Goal: Check status: Check status

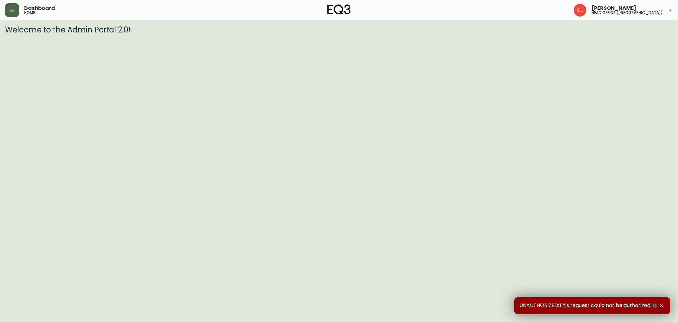
click at [11, 10] on icon "button" at bounding box center [12, 10] width 5 height 5
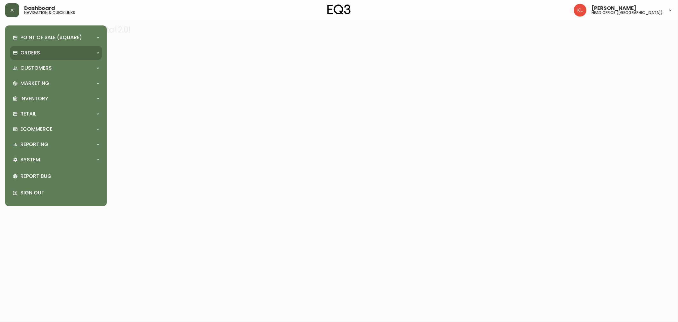
click at [34, 52] on p "Orders" at bounding box center [30, 52] width 20 height 7
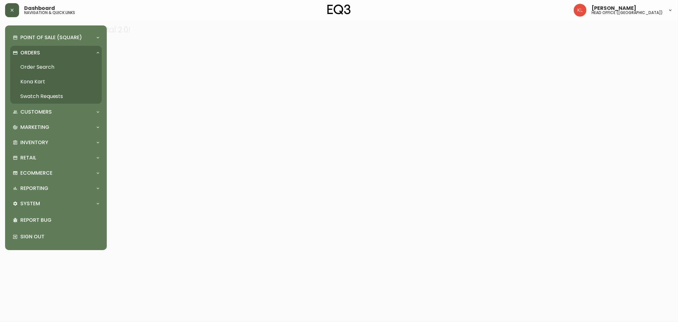
click at [39, 68] on link "Order Search" at bounding box center [56, 67] width 92 height 15
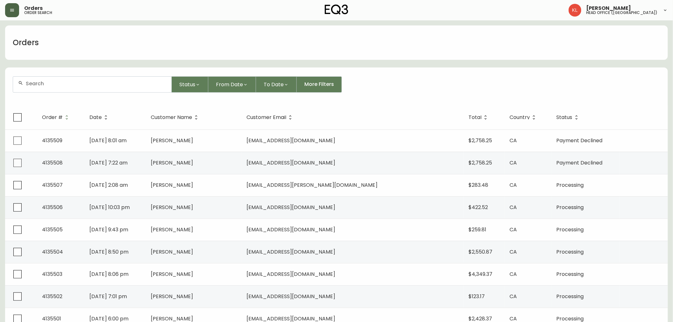
click at [60, 91] on div at bounding box center [92, 85] width 158 height 16
paste input "4133359"
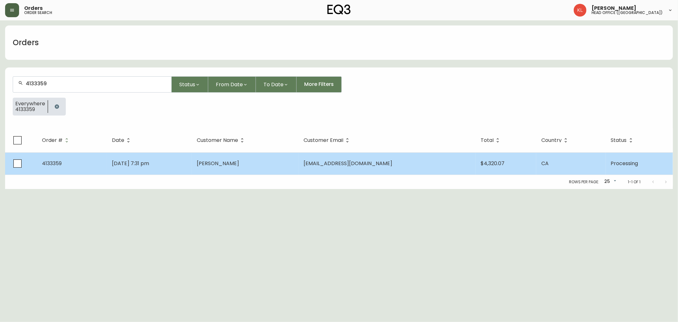
type input "4133359"
click at [125, 171] on td "[DATE] 7:31 pm" at bounding box center [149, 163] width 85 height 22
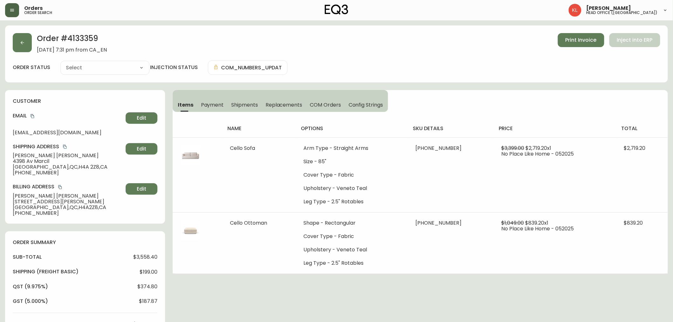
type input "Processing"
select select "PROCESSING"
drag, startPoint x: 98, startPoint y: 36, endPoint x: 69, endPoint y: 38, distance: 29.1
click at [69, 38] on h2 "Order # 4133359" at bounding box center [72, 40] width 70 height 14
copy h2 "4133359"
